Goal: Navigation & Orientation: Go to known website

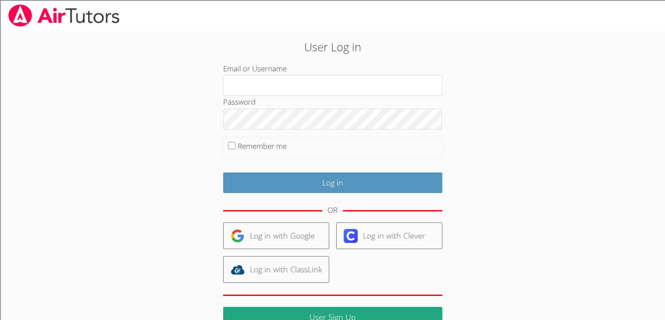
click at [242, 34] on div "User Log in Email or Username Password Remember me Log in OR Log in with Google…" at bounding box center [332, 186] width 499 height 309
click at [255, 11] on div at bounding box center [332, 16] width 665 height 32
click at [0, 16] on link at bounding box center [64, 16] width 128 height 32
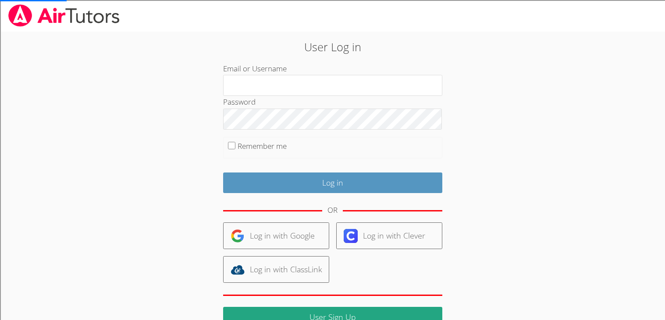
click at [0, 16] on link at bounding box center [64, 16] width 128 height 32
click at [46, 40] on body "User Log in Email or Username Password Remember me Log in OR Log in with Google…" at bounding box center [332, 160] width 665 height 320
